Goal: Information Seeking & Learning: Learn about a topic

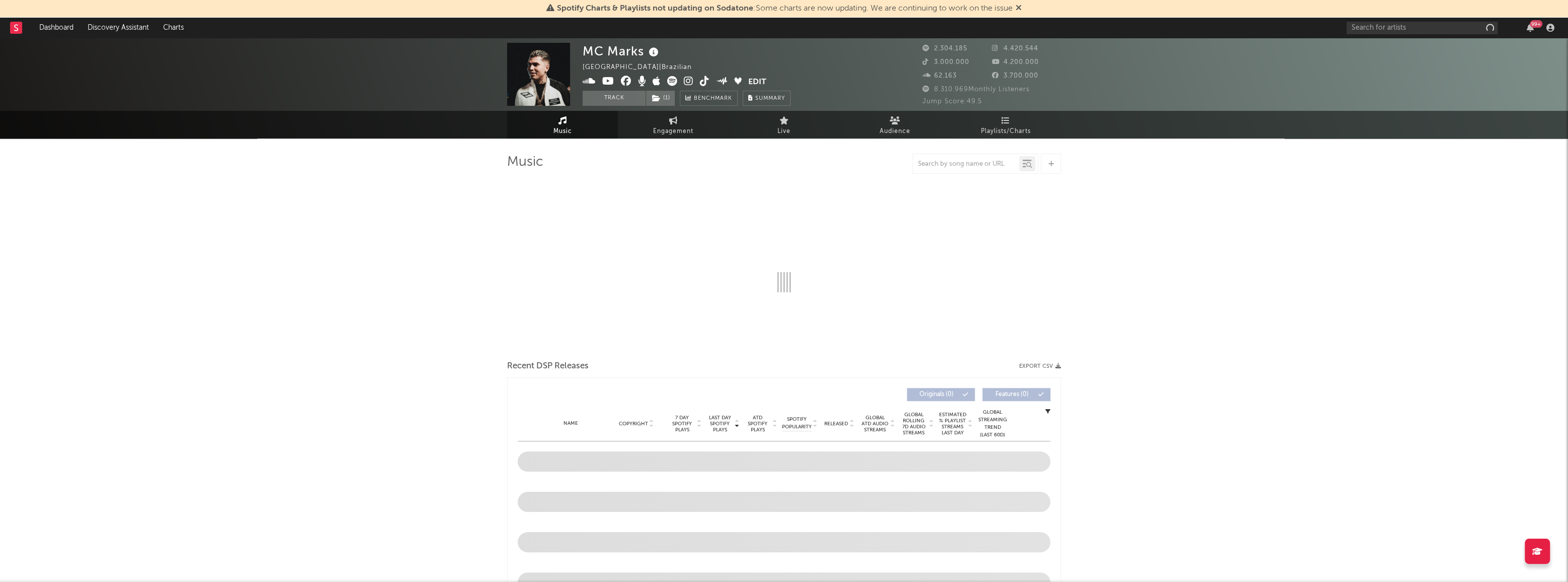
select select "6m"
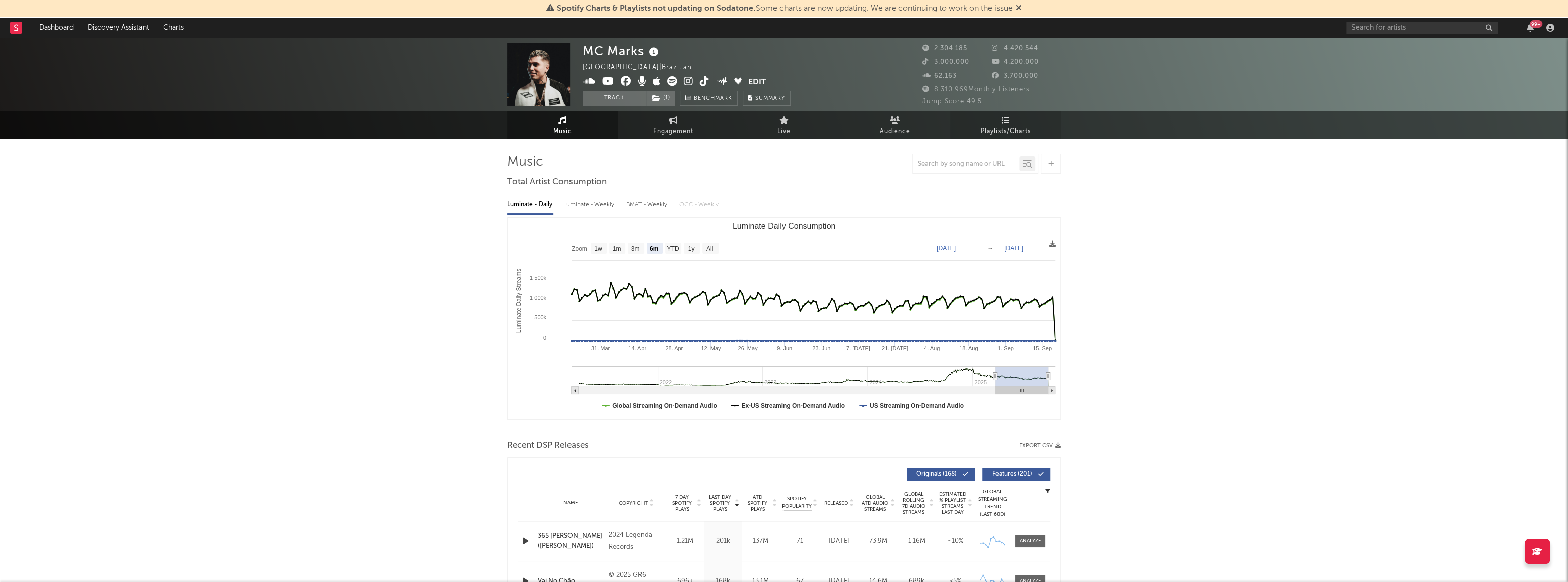
click at [997, 116] on link "Playlists/Charts" at bounding box center [1006, 124] width 111 height 28
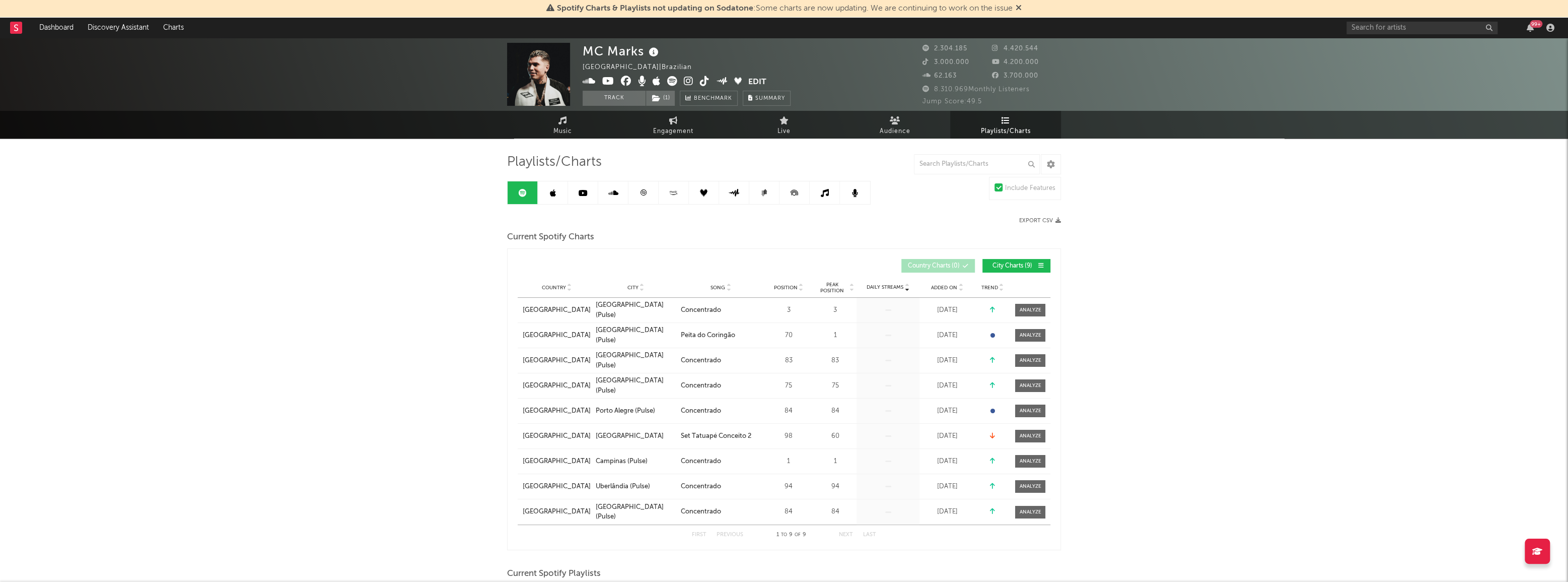
click at [556, 191] on link at bounding box center [553, 193] width 30 height 23
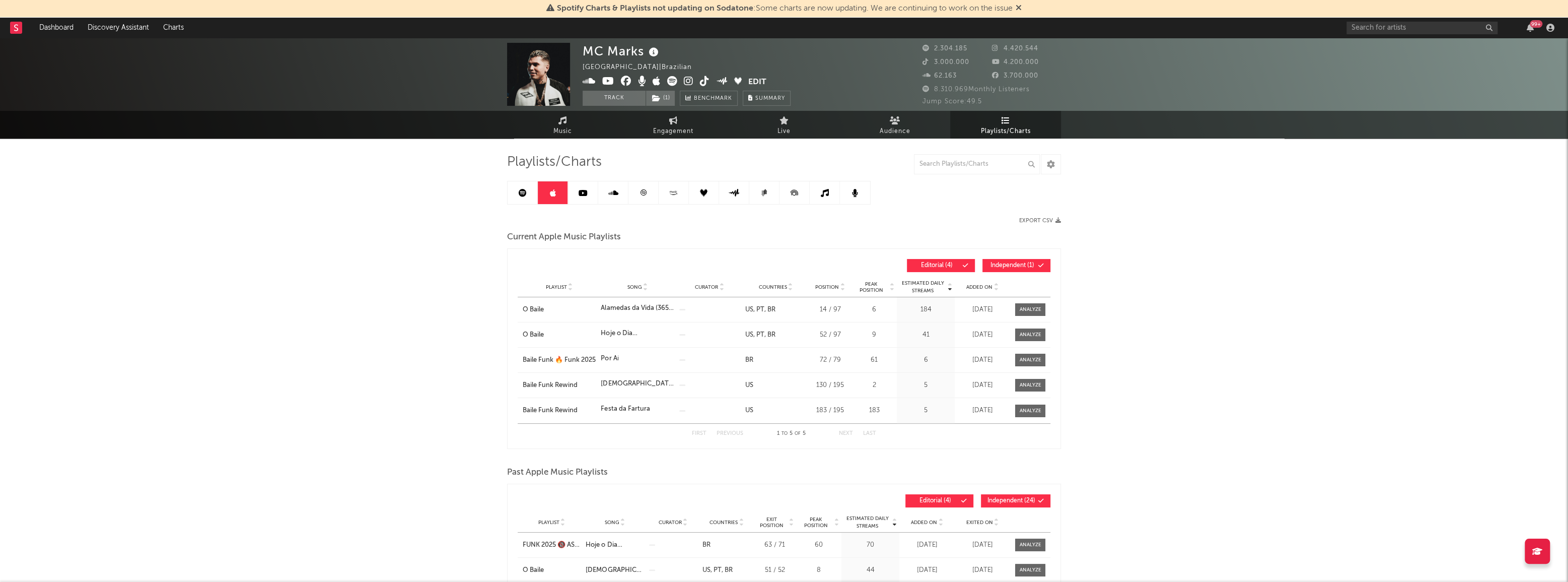
click at [531, 191] on link at bounding box center [523, 193] width 30 height 23
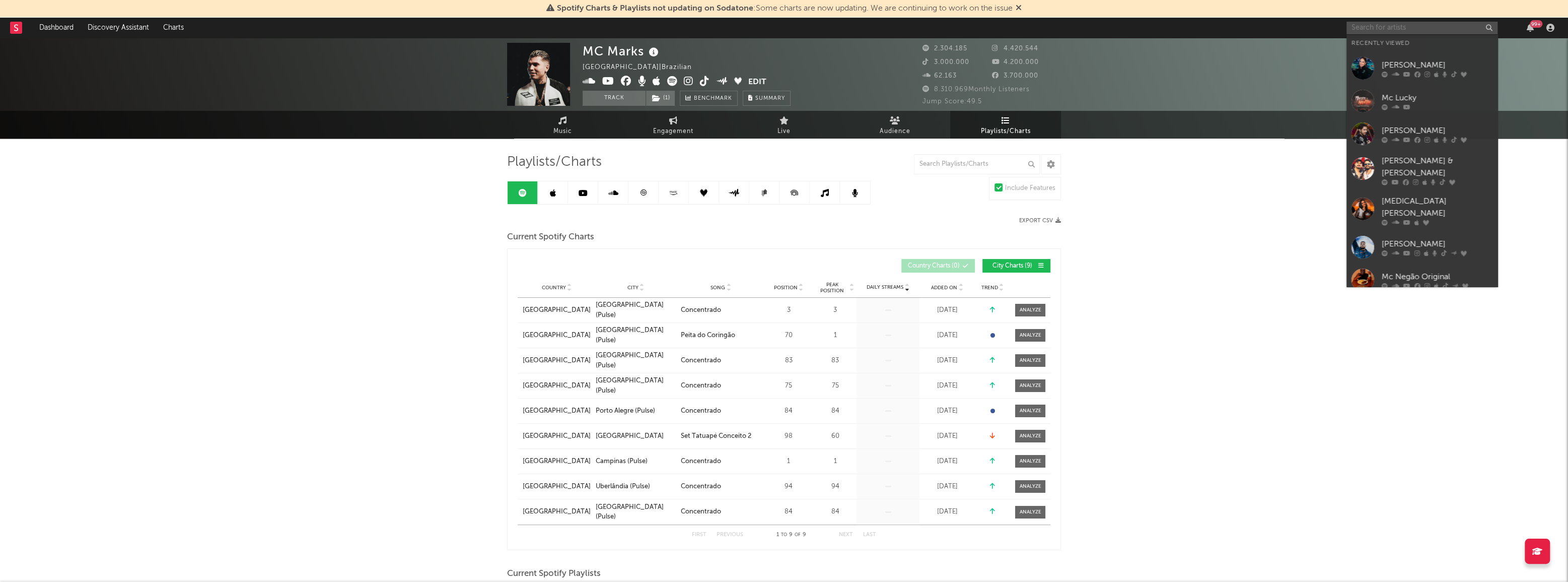
click at [1390, 30] on input "text" at bounding box center [1423, 28] width 151 height 13
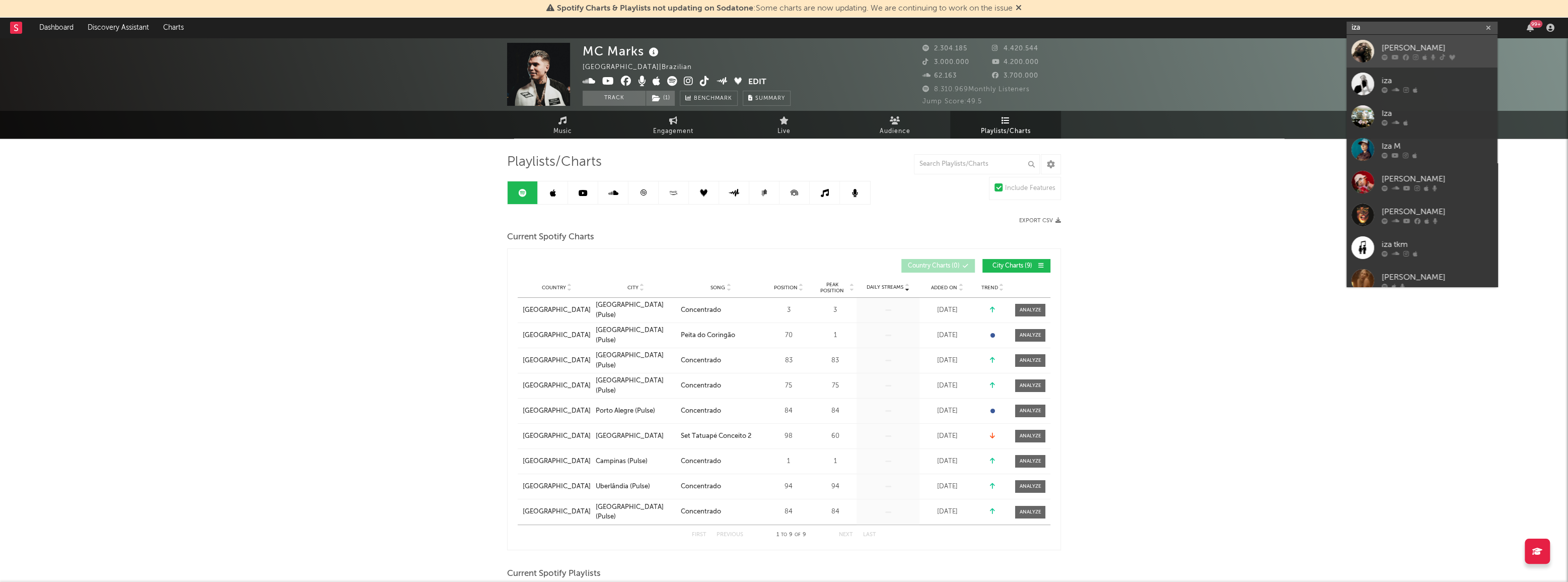
type input "iza"
click at [1387, 54] on icon at bounding box center [1385, 57] width 6 height 6
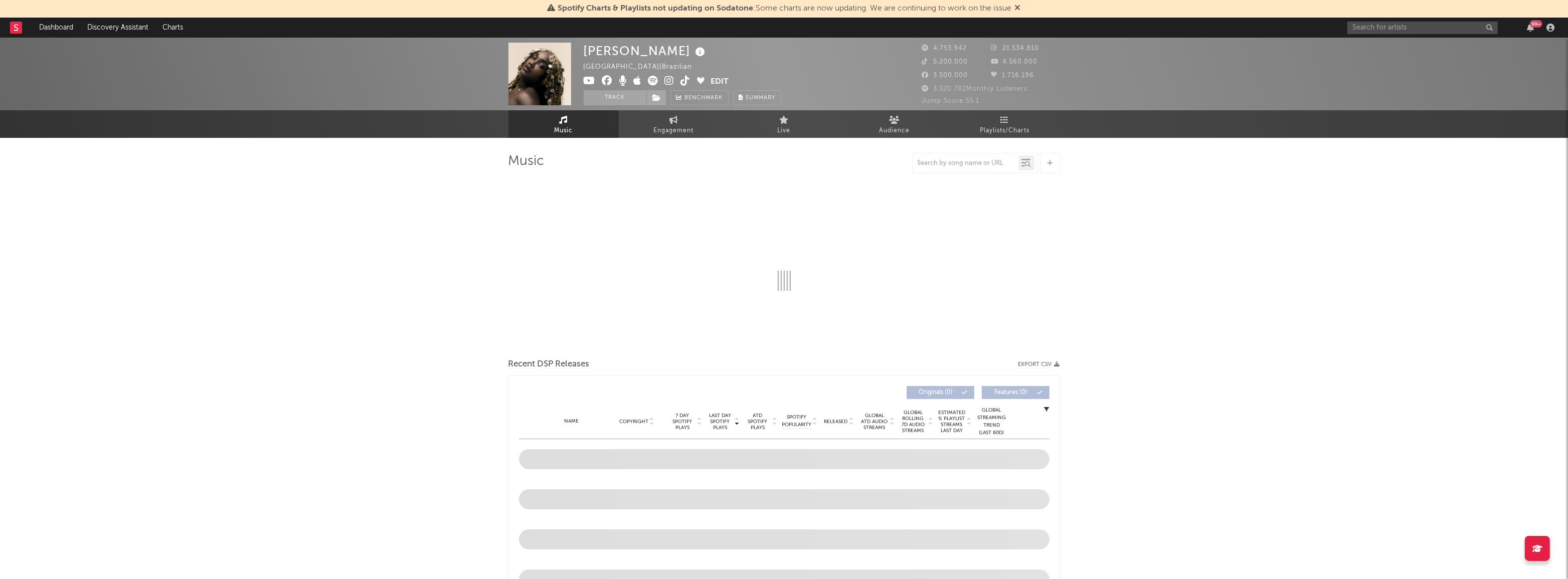
select select "6m"
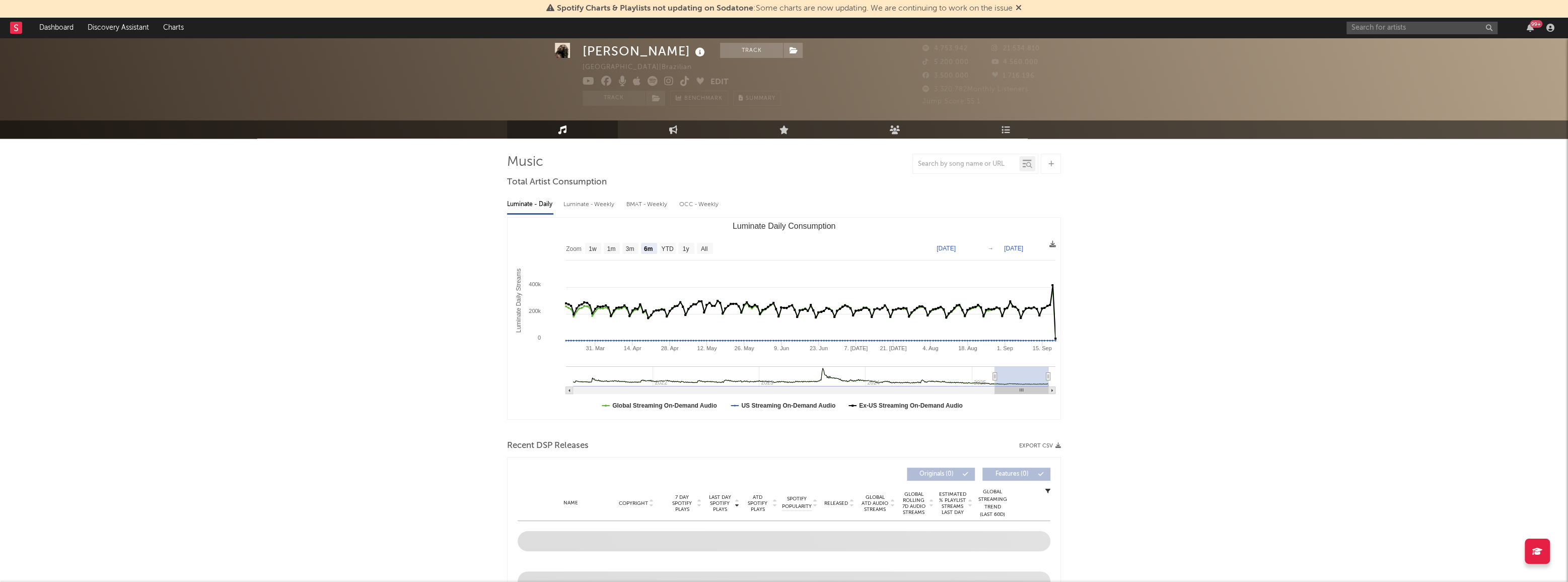
select select "6m"
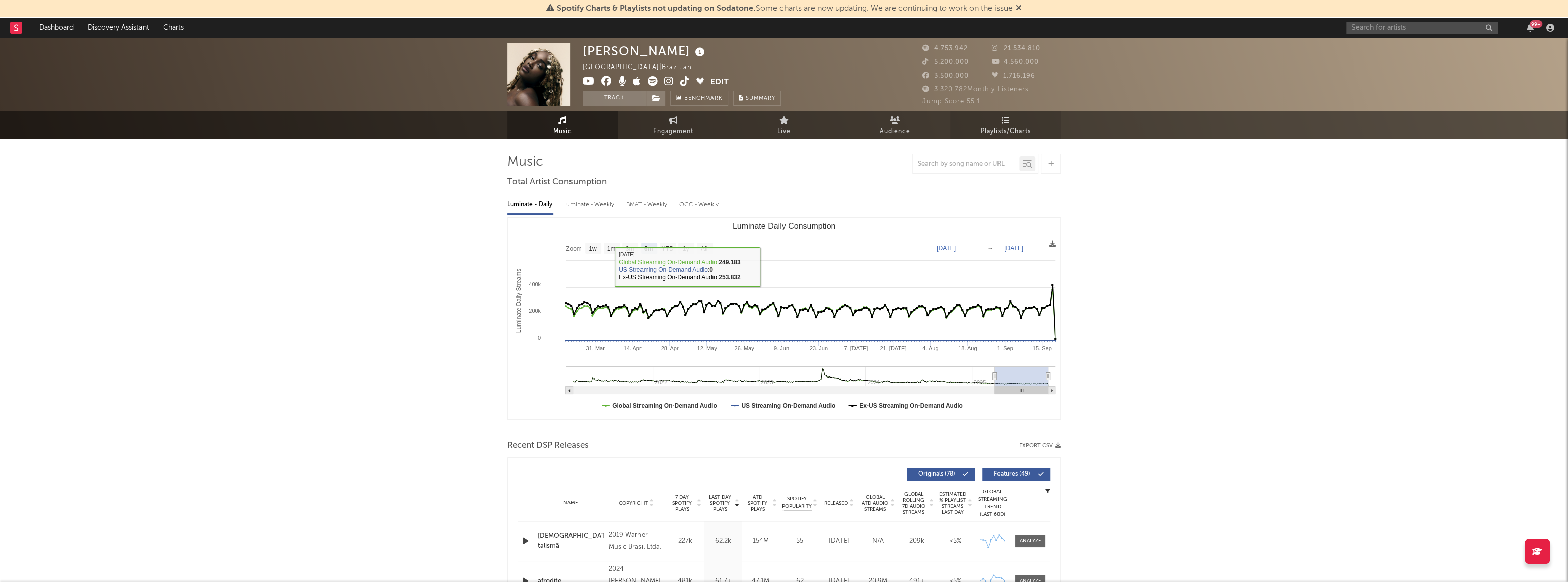
click at [1012, 116] on link "Playlists/Charts" at bounding box center [1006, 124] width 111 height 28
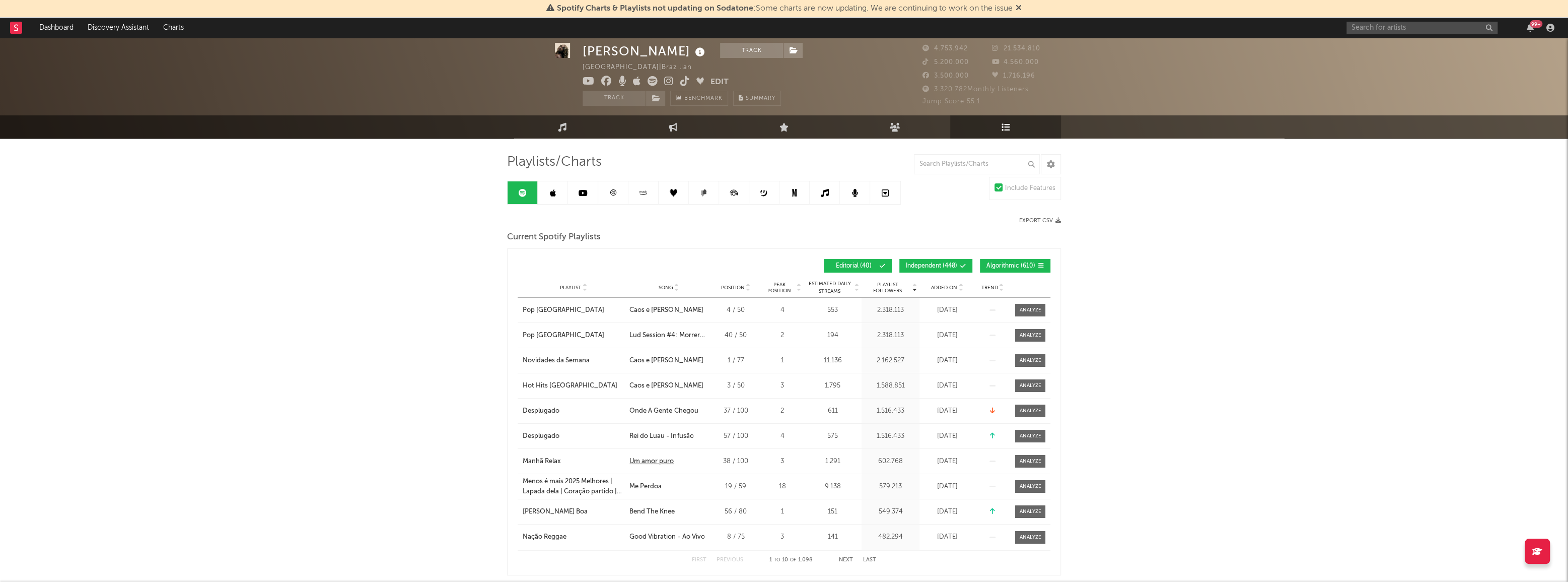
scroll to position [46, 0]
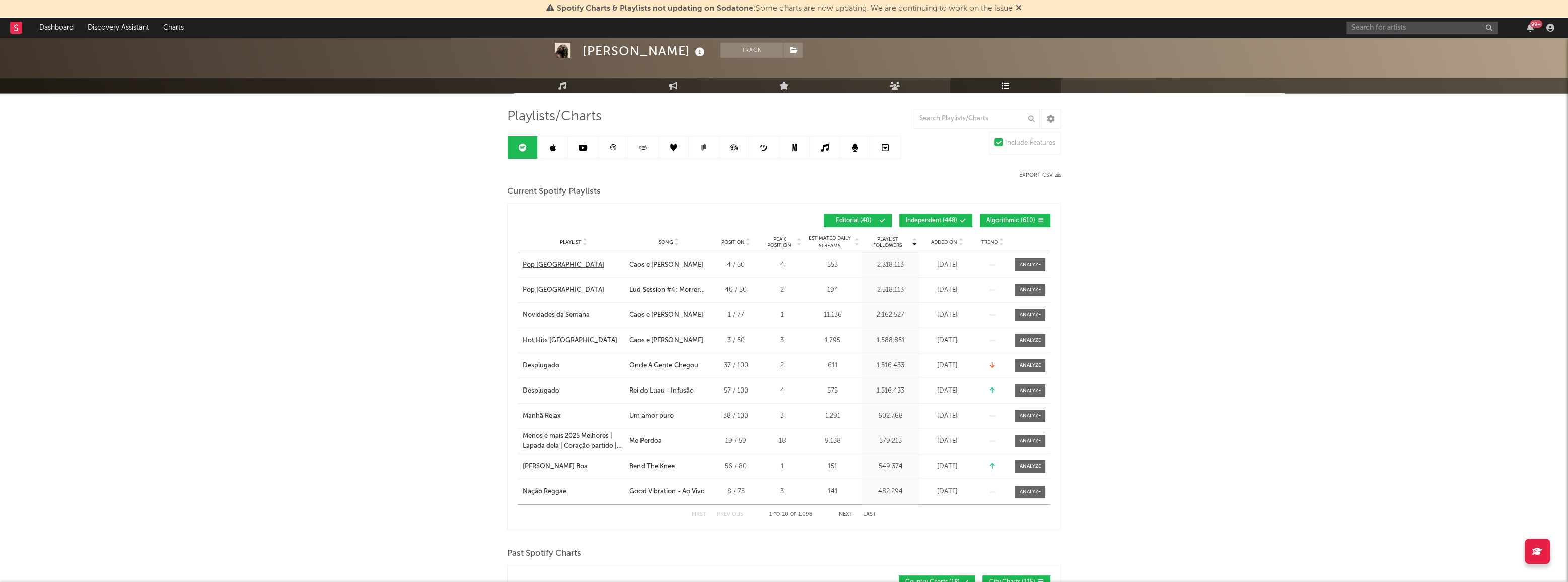
click at [532, 264] on div "Pop [GEOGRAPHIC_DATA]" at bounding box center [564, 264] width 82 height 10
click at [558, 338] on div "Hot Hits [GEOGRAPHIC_DATA]" at bounding box center [570, 341] width 94 height 10
click at [551, 149] on icon at bounding box center [553, 148] width 6 height 8
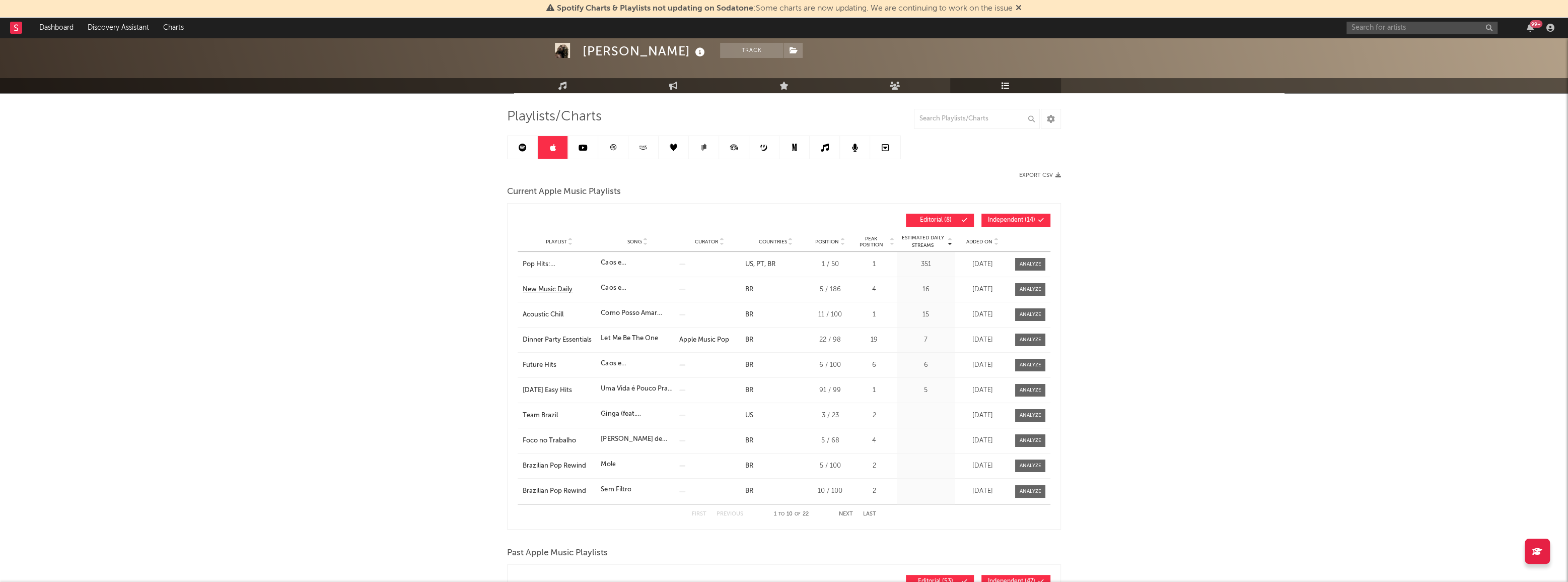
click at [565, 290] on div "New Music Daily" at bounding box center [559, 289] width 73 height 10
click at [581, 153] on link at bounding box center [583, 147] width 30 height 23
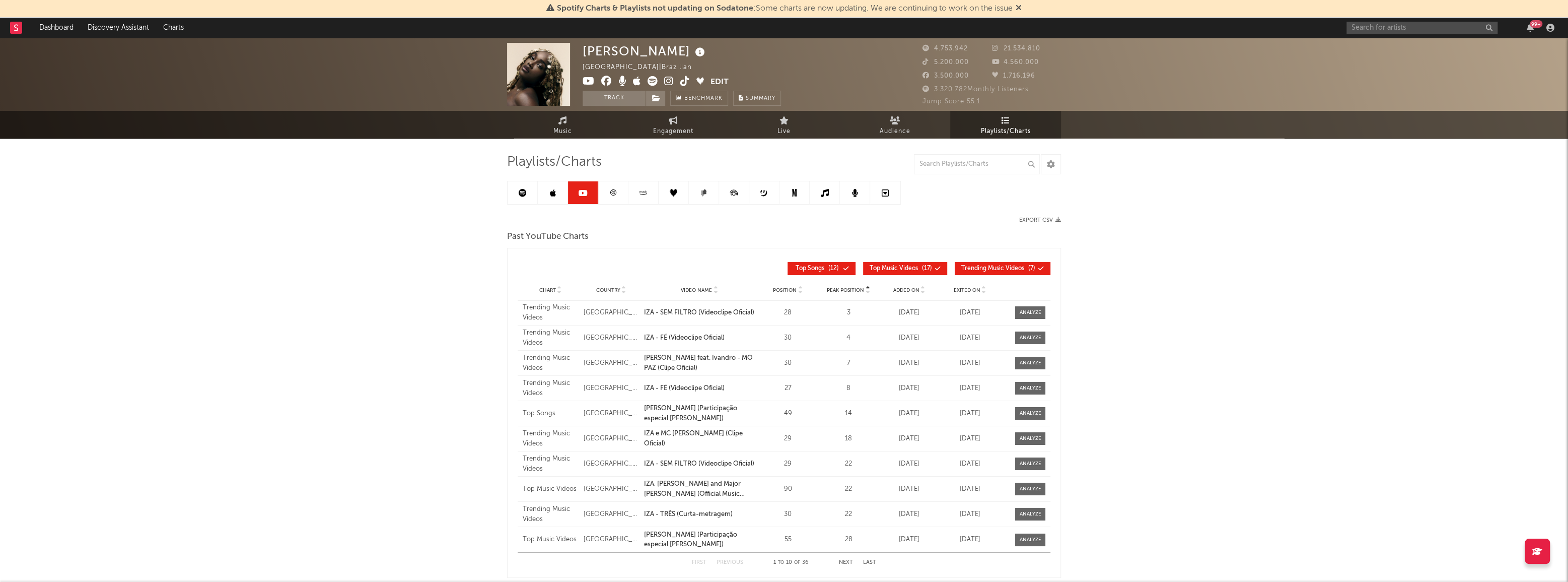
click at [516, 191] on link at bounding box center [523, 193] width 30 height 23
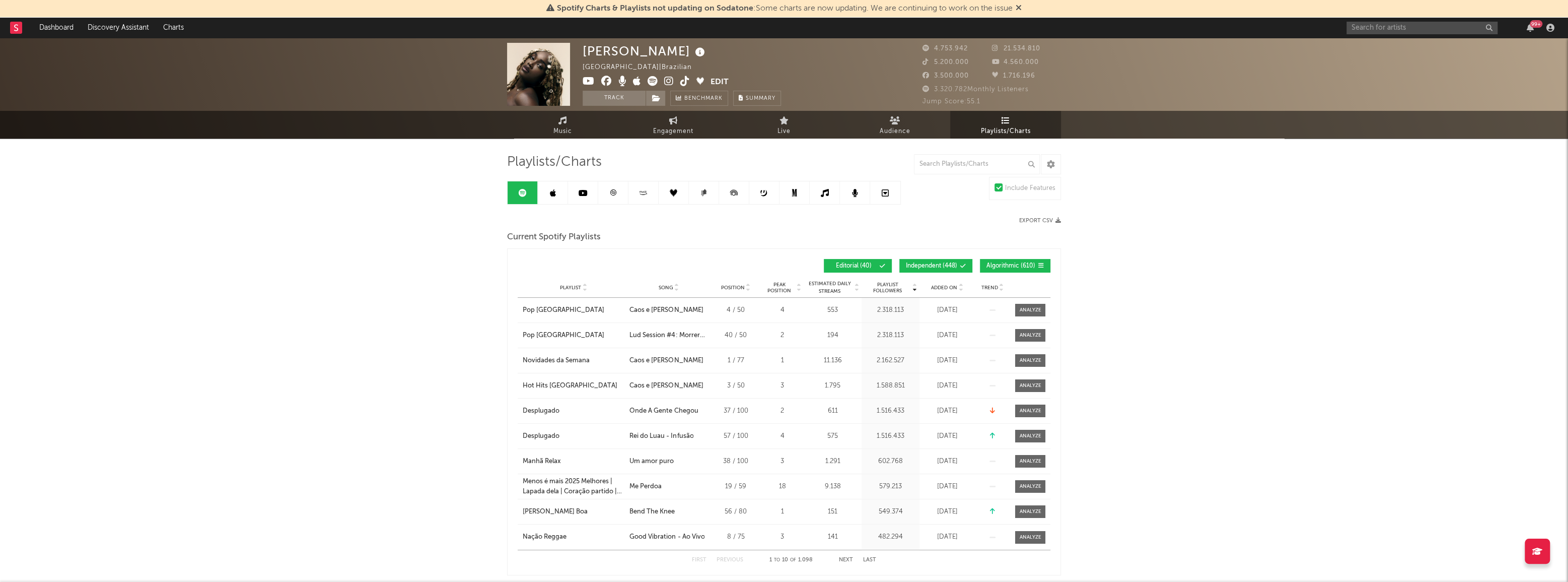
click at [557, 200] on link at bounding box center [553, 193] width 30 height 23
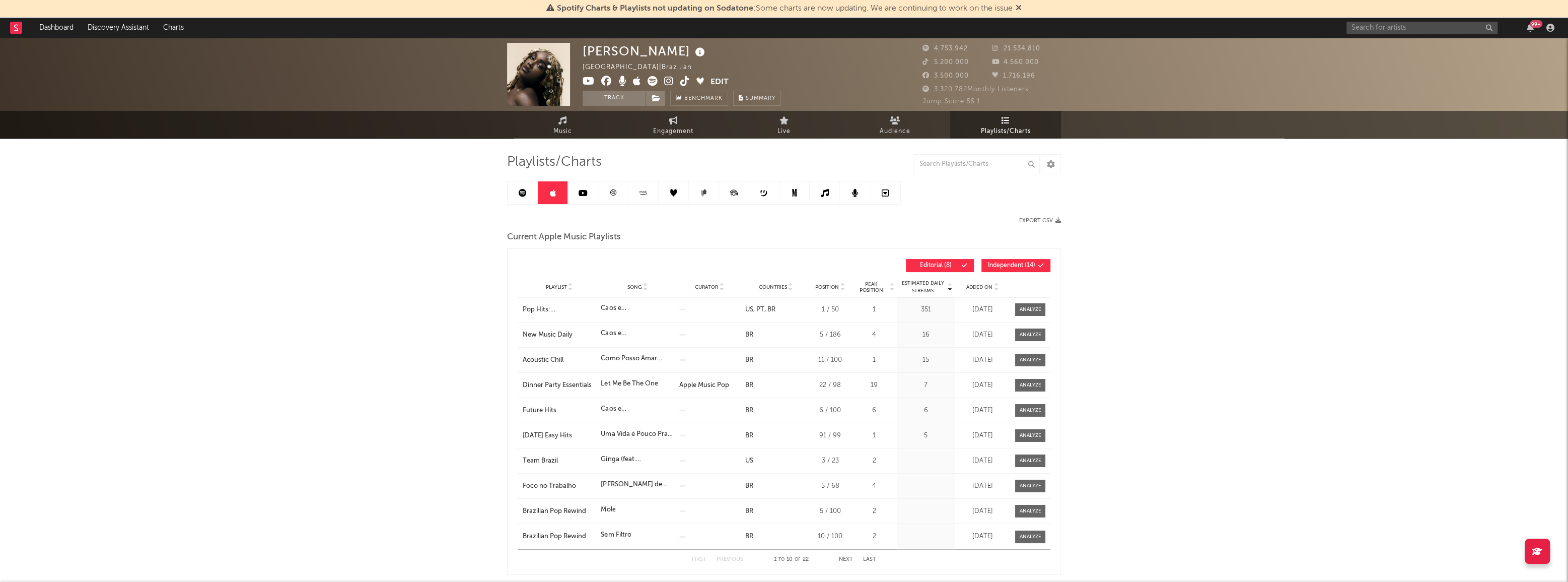
click at [556, 186] on link at bounding box center [553, 193] width 30 height 23
click at [580, 191] on icon at bounding box center [583, 193] width 9 height 8
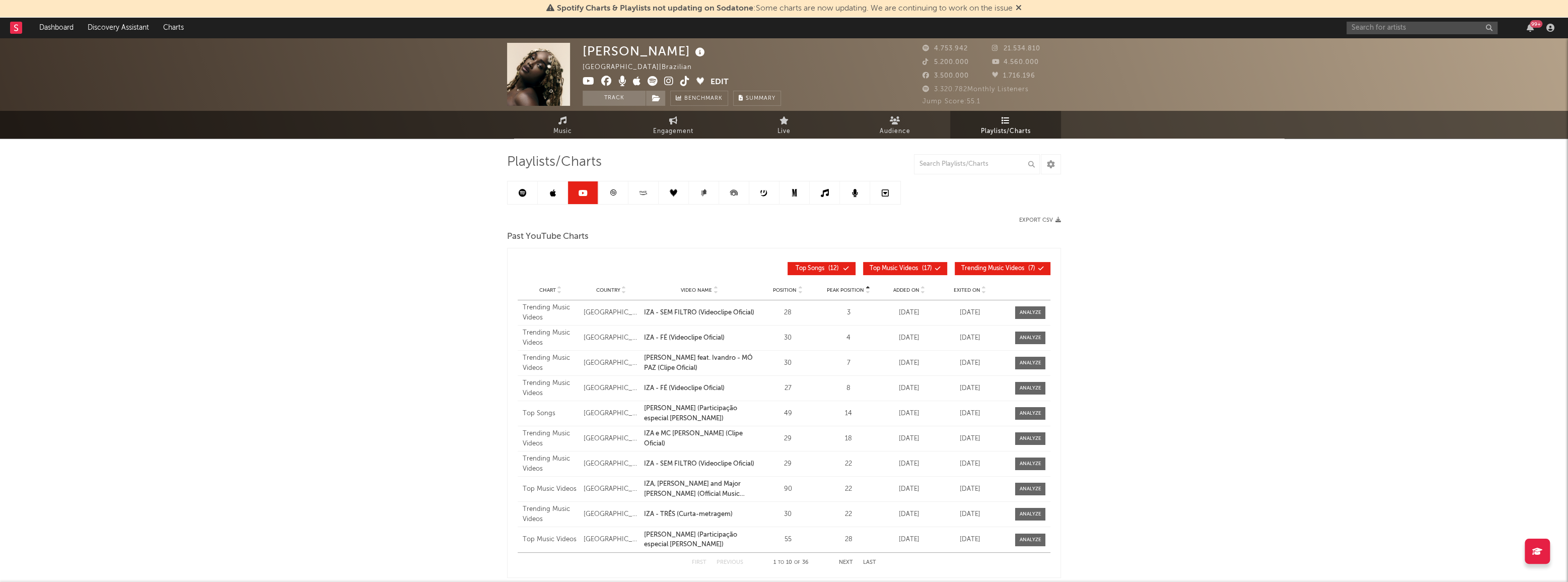
click at [607, 198] on link at bounding box center [613, 193] width 30 height 23
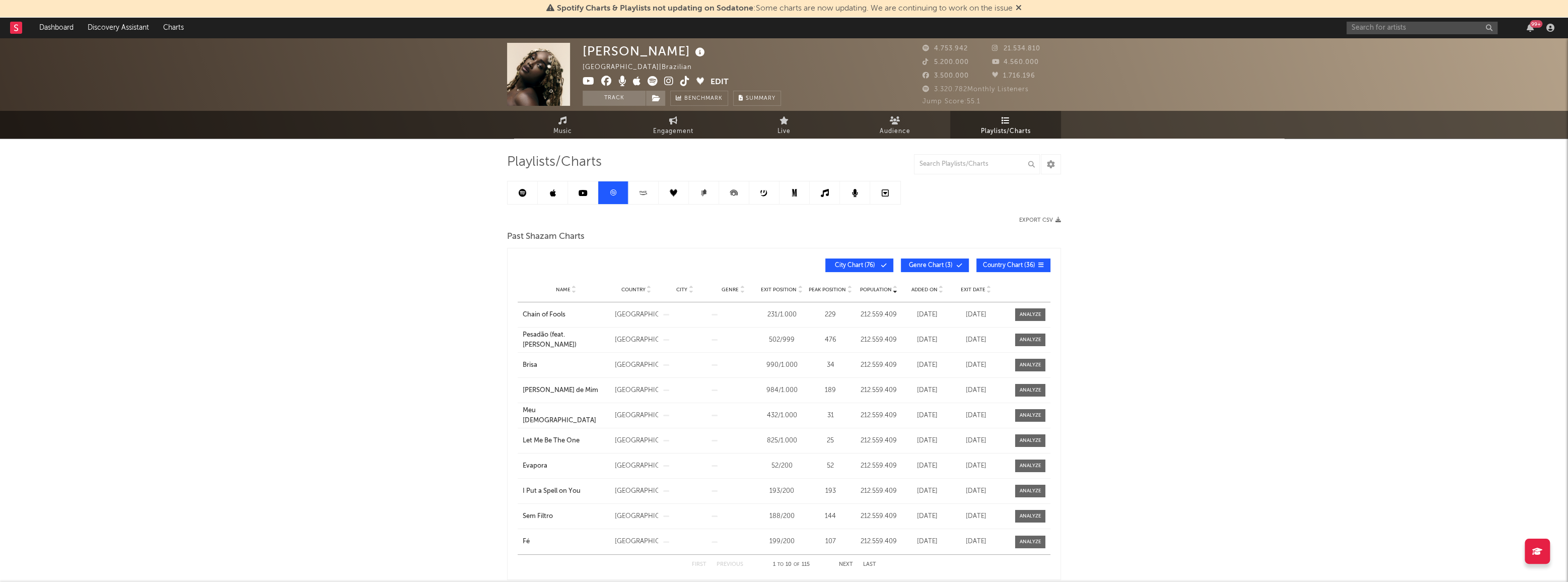
click at [639, 195] on icon at bounding box center [643, 193] width 12 height 8
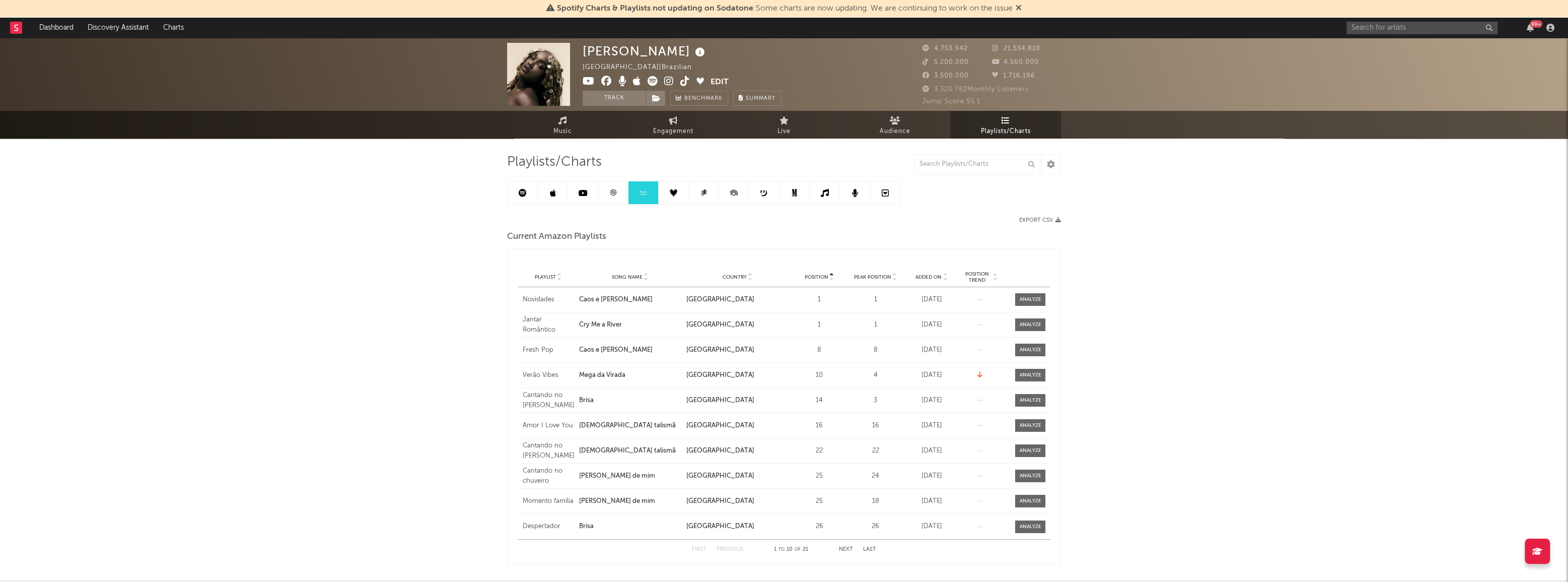
click at [680, 195] on link at bounding box center [674, 193] width 30 height 23
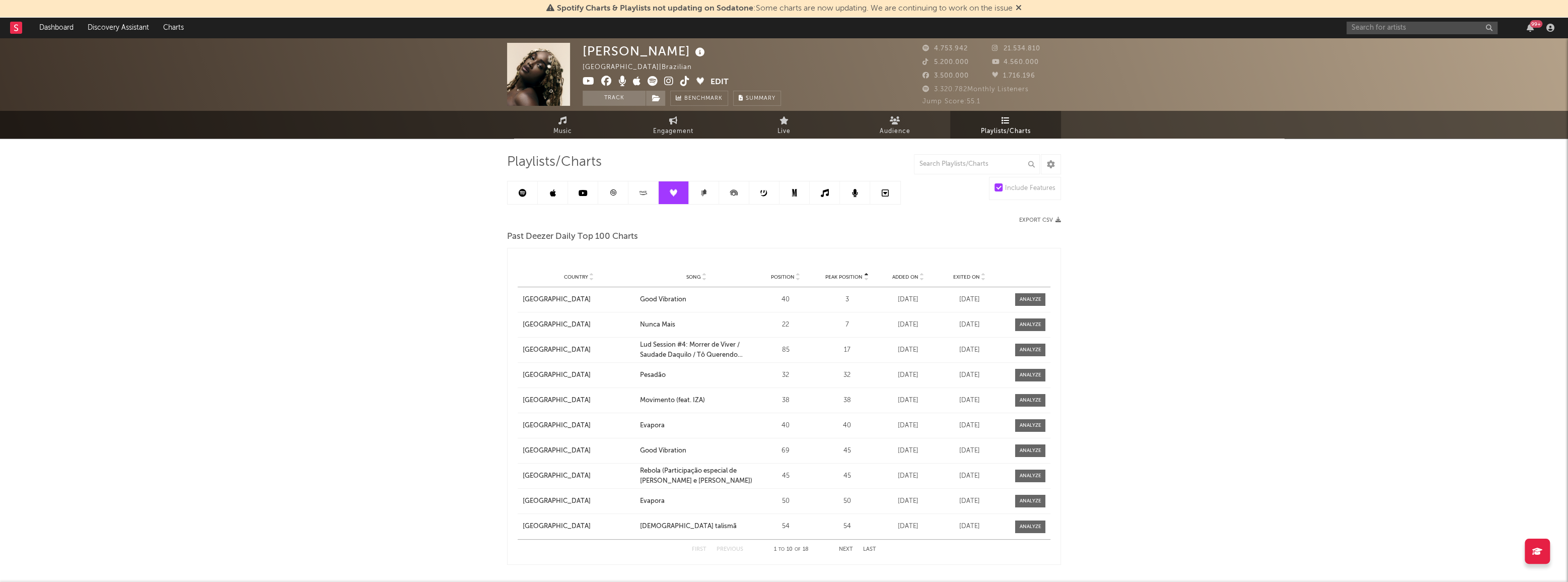
click at [639, 197] on link at bounding box center [643, 193] width 30 height 23
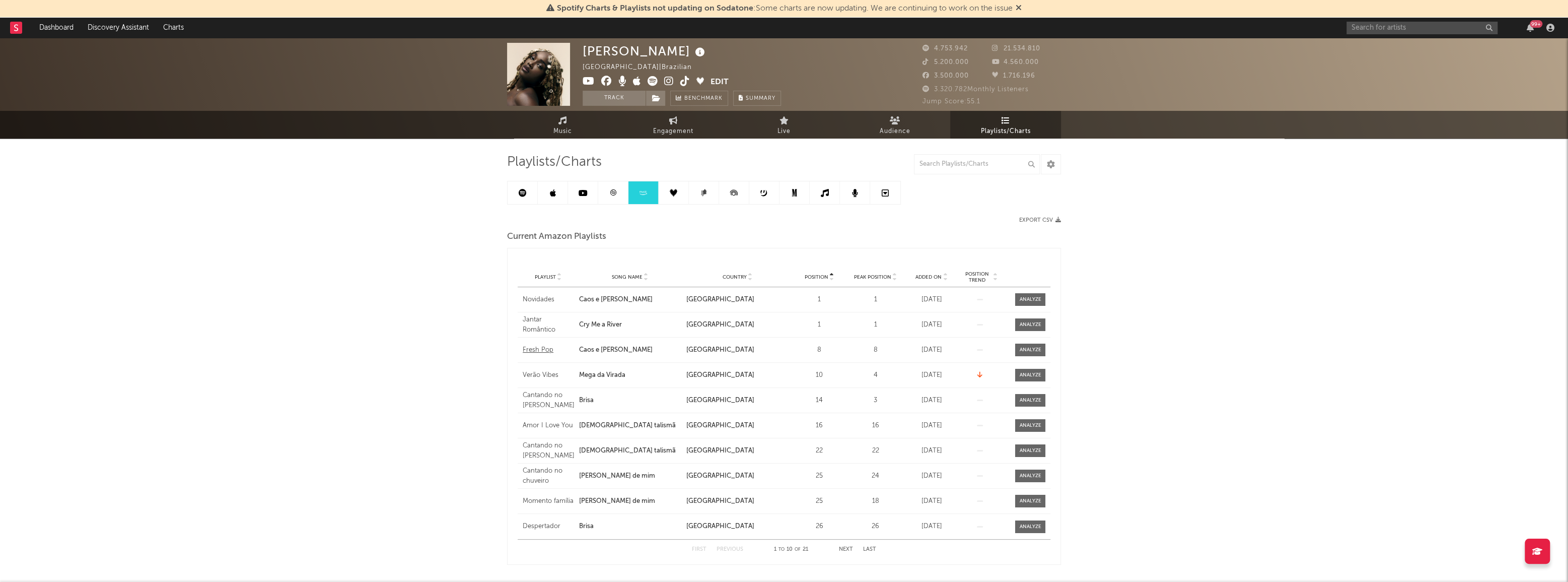
click at [544, 351] on div "Fresh Pop" at bounding box center [548, 350] width 51 height 10
click at [673, 193] on icon at bounding box center [674, 193] width 8 height 8
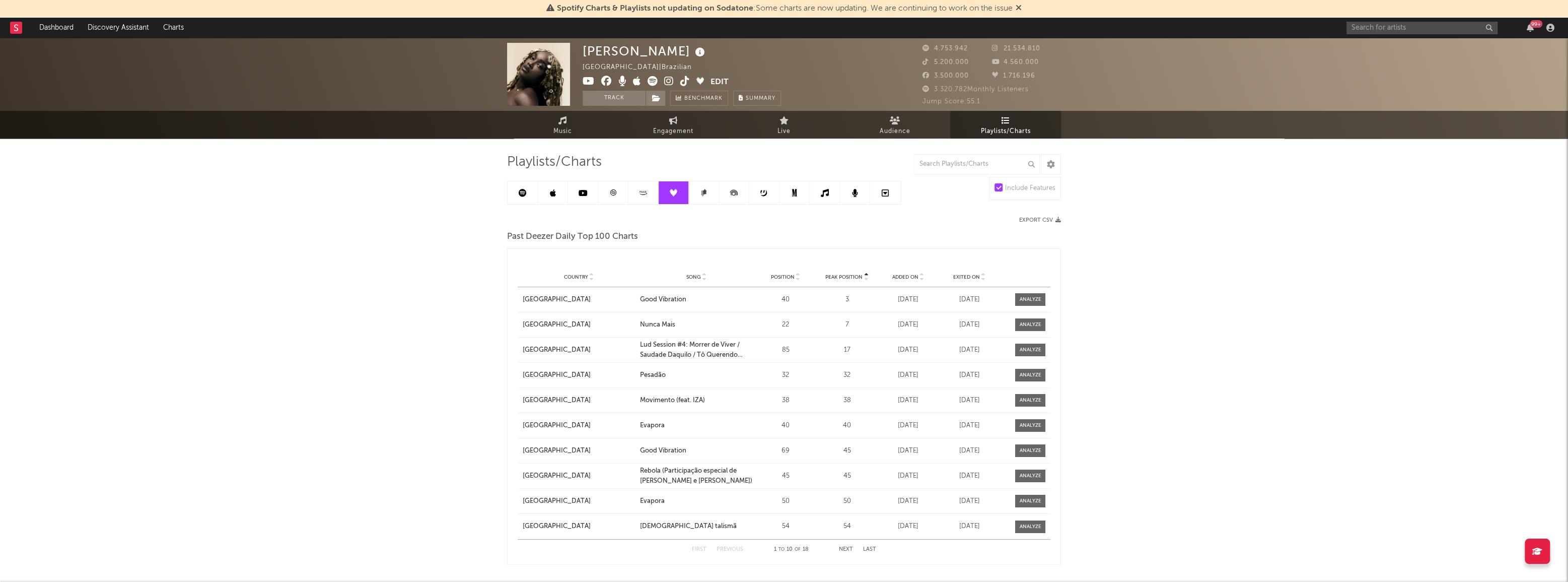
click at [738, 193] on icon at bounding box center [734, 193] width 23 height 23
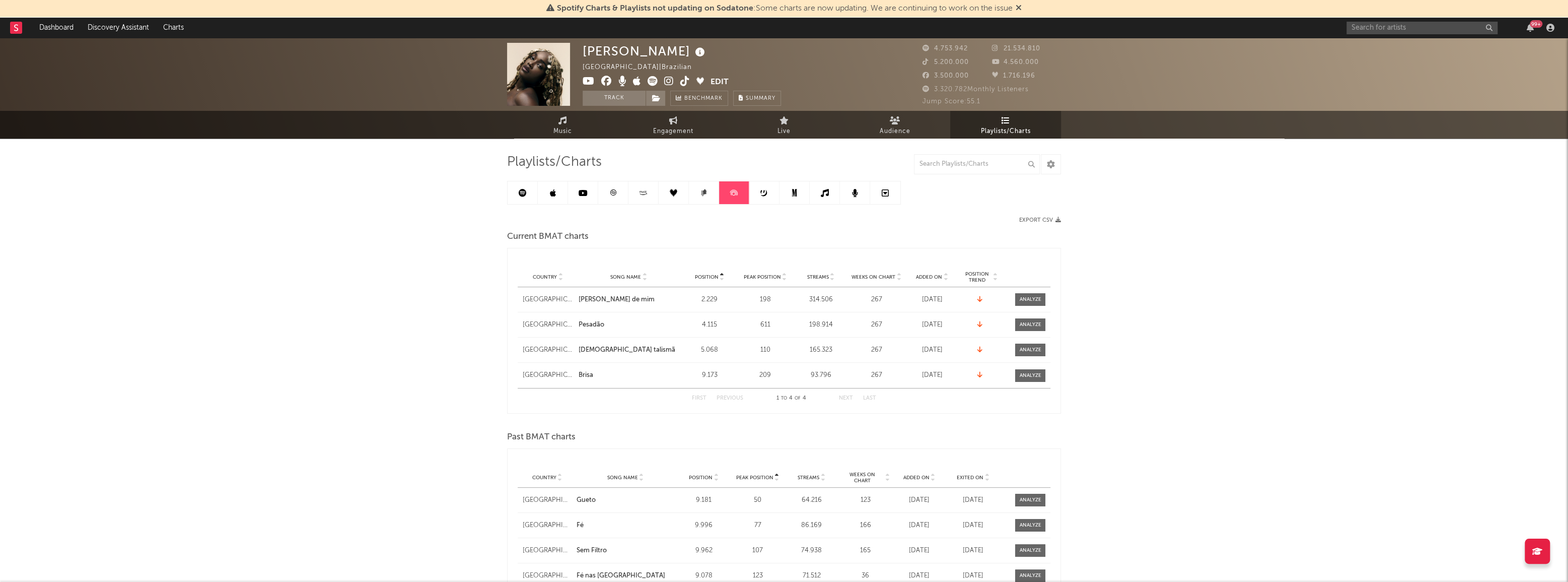
click at [705, 196] on icon at bounding box center [704, 193] width 8 height 8
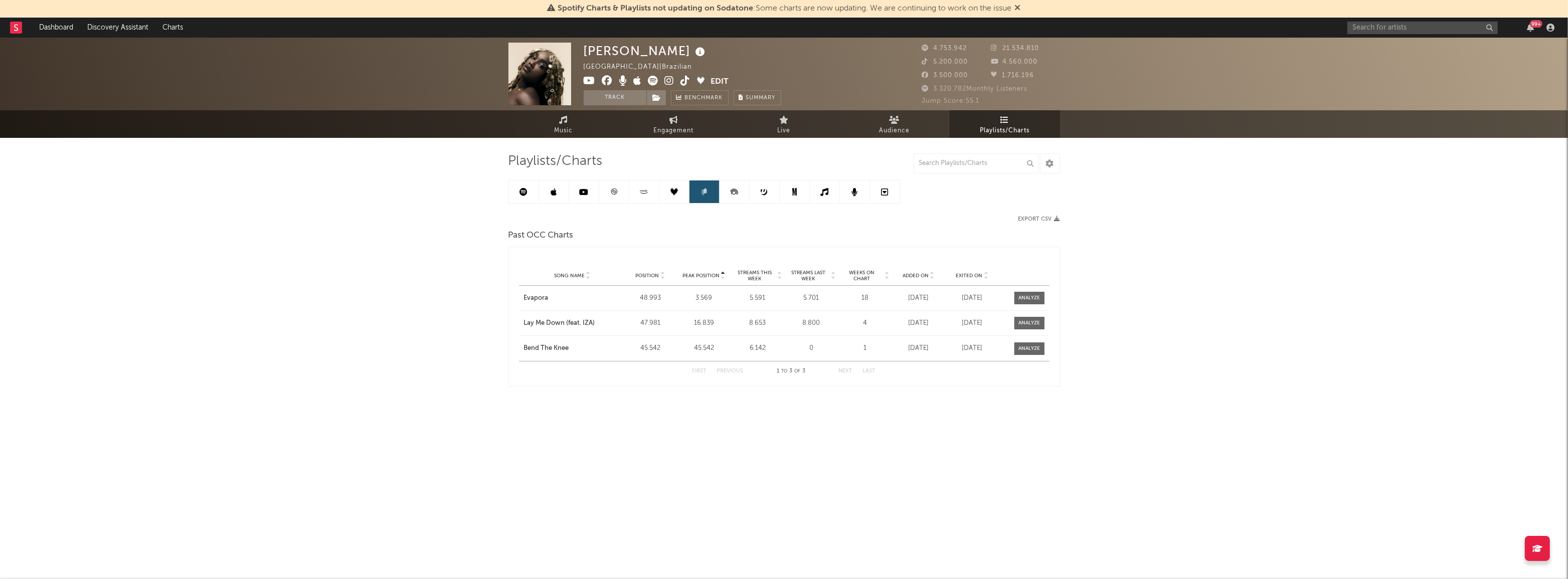
click at [769, 194] on link at bounding box center [765, 192] width 30 height 23
click at [795, 199] on link at bounding box center [795, 192] width 30 height 23
click at [832, 186] on link at bounding box center [824, 192] width 30 height 23
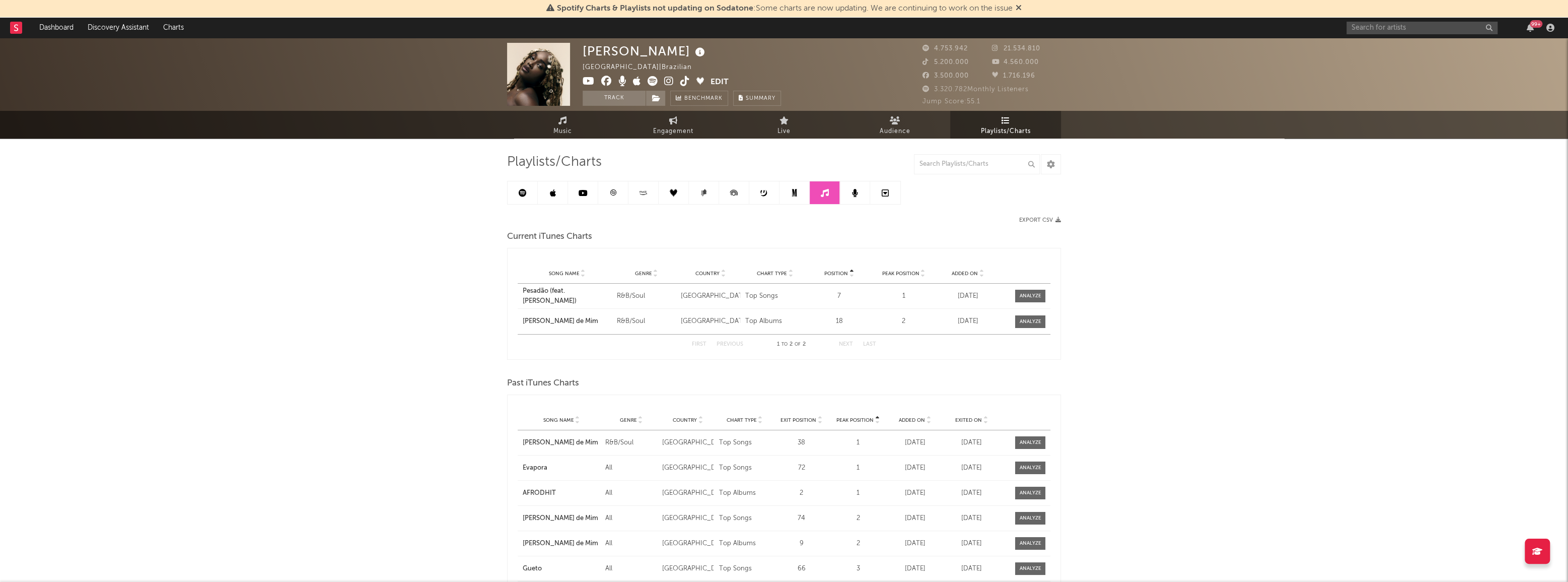
click at [852, 191] on icon at bounding box center [856, 193] width 6 height 8
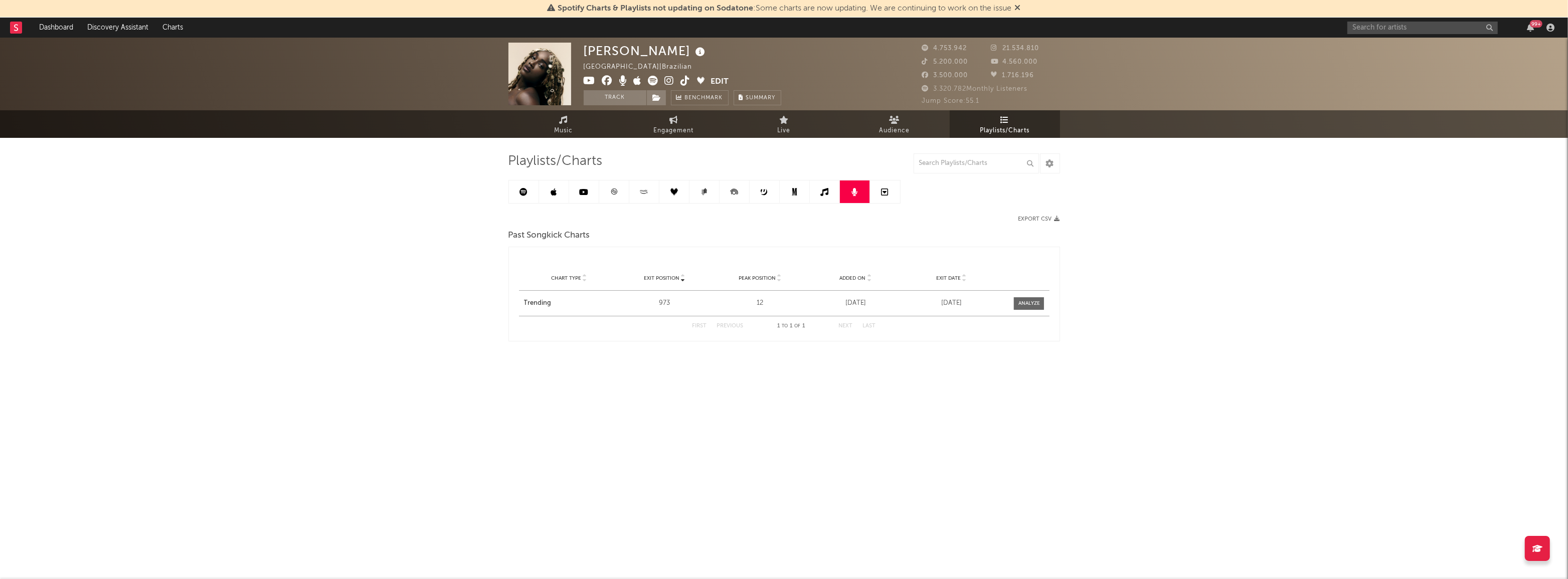
click at [526, 197] on link at bounding box center [524, 192] width 30 height 23
